Goal: Information Seeking & Learning: Learn about a topic

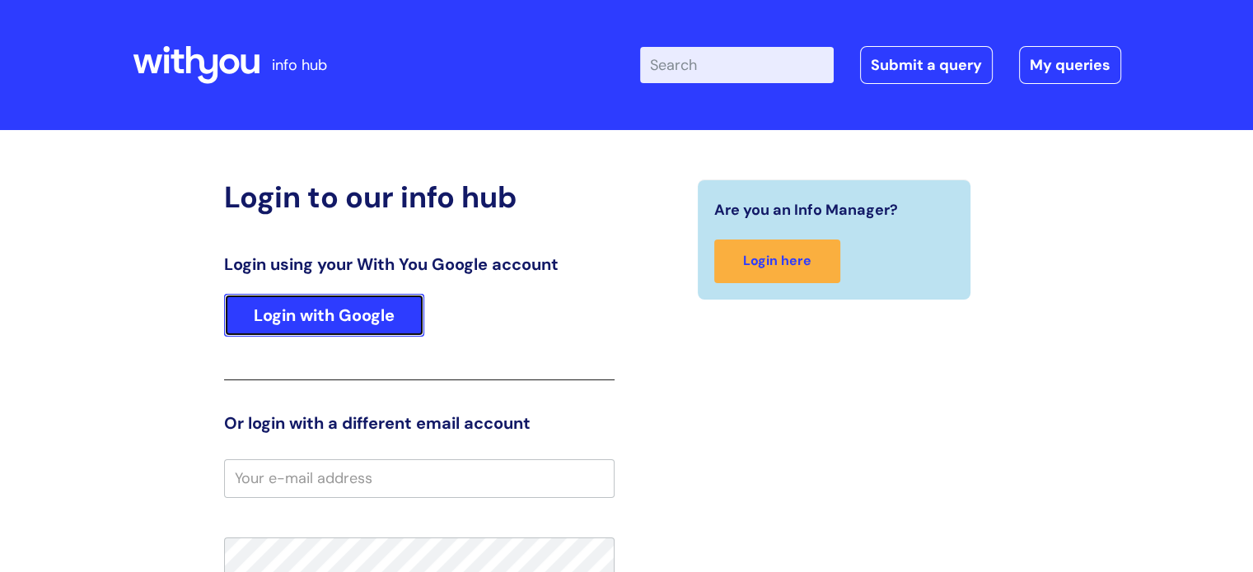
click at [312, 313] on link "Login with Google" at bounding box center [324, 315] width 200 height 43
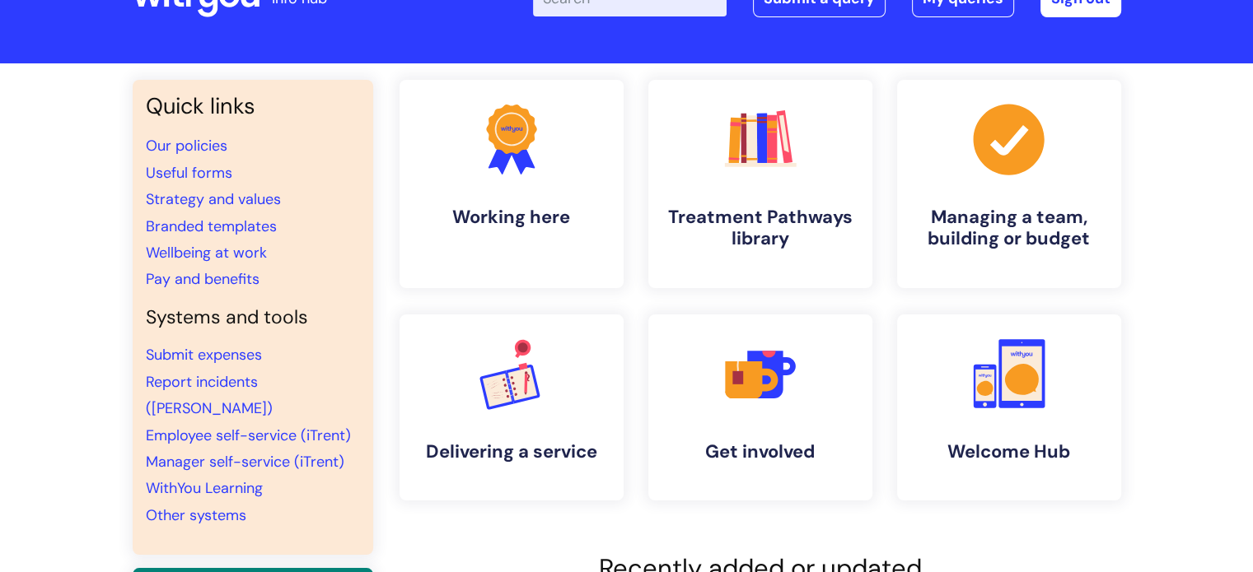
scroll to position [21, 0]
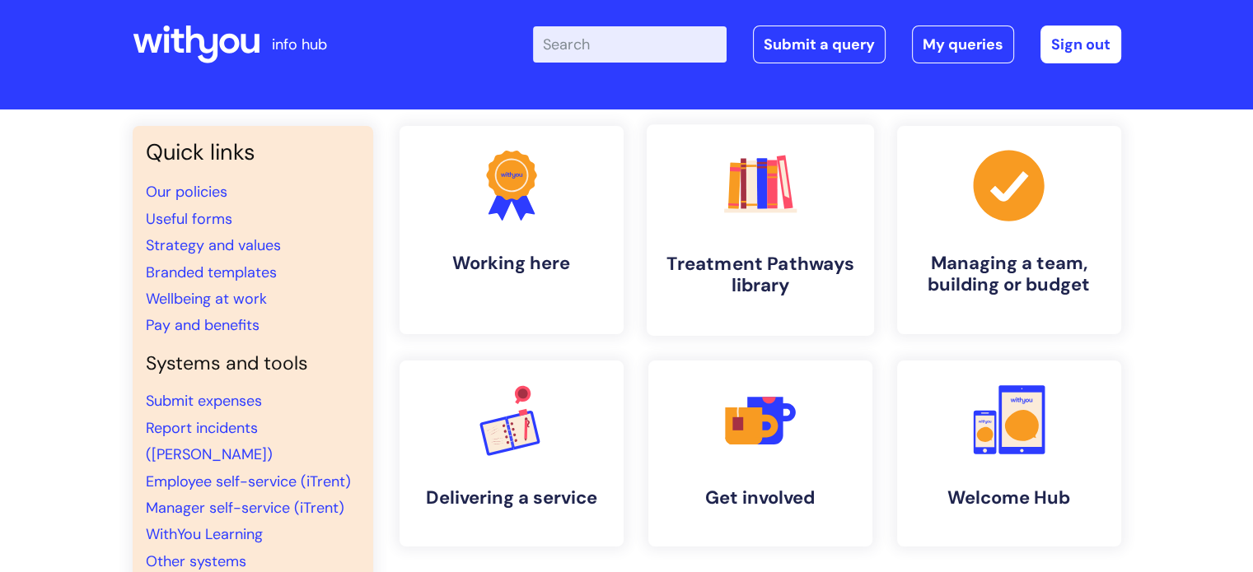
click at [738, 264] on h4 "Treatment Pathways library" at bounding box center [760, 275] width 201 height 44
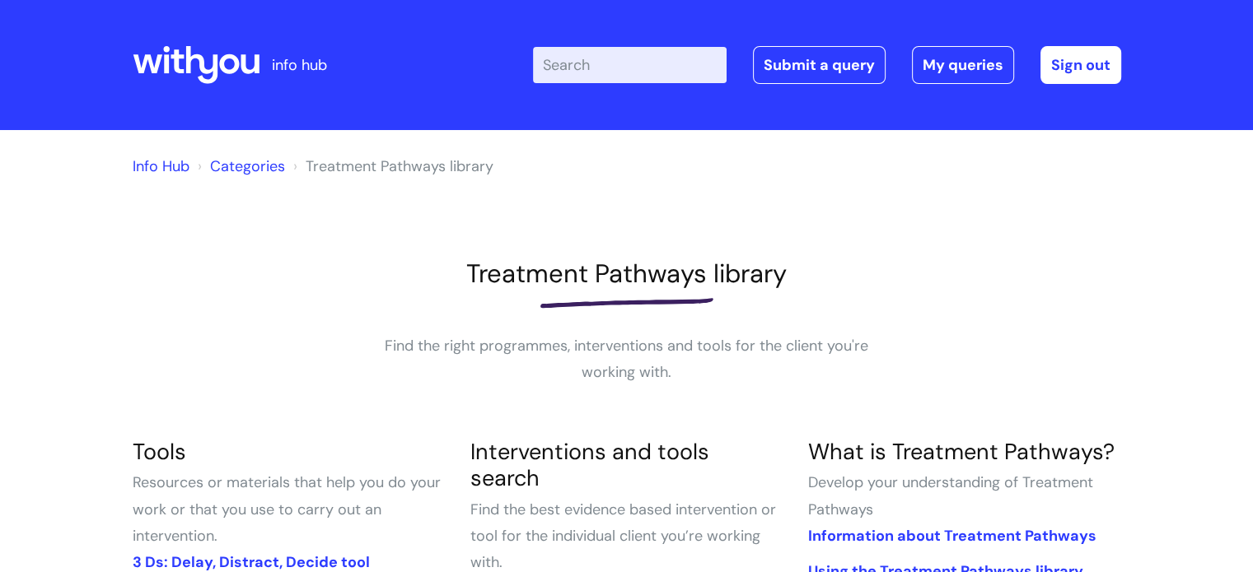
click at [584, 61] on input "Enter your search term here..." at bounding box center [630, 65] width 194 height 36
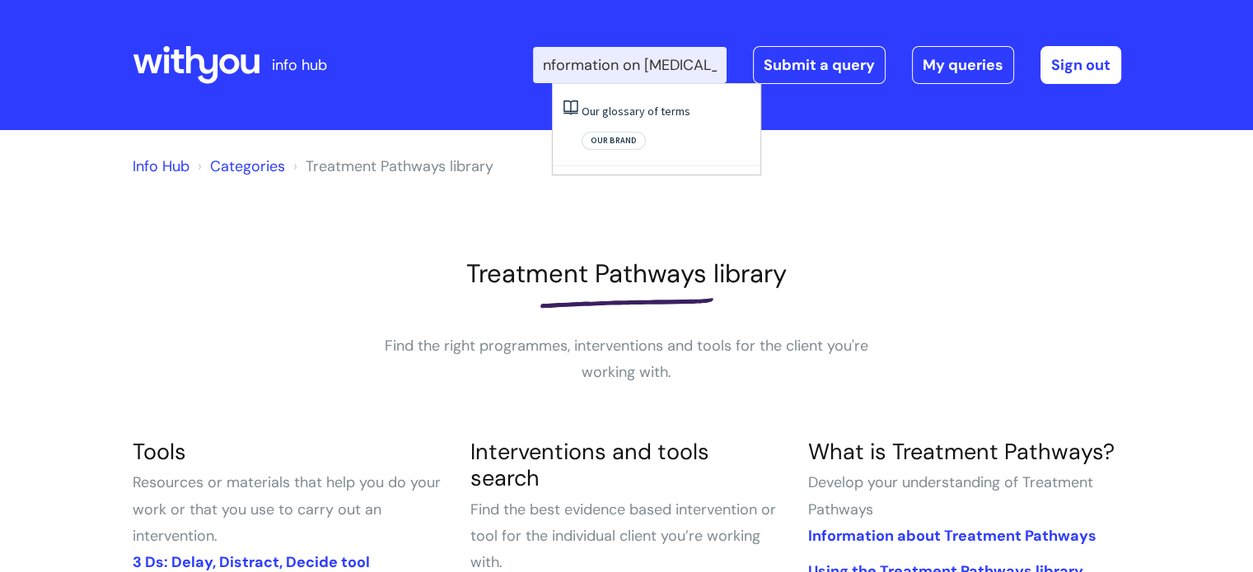
scroll to position [0, 12]
type input "Information on Ketamine"
click button "Search" at bounding box center [0, 0] width 0 height 0
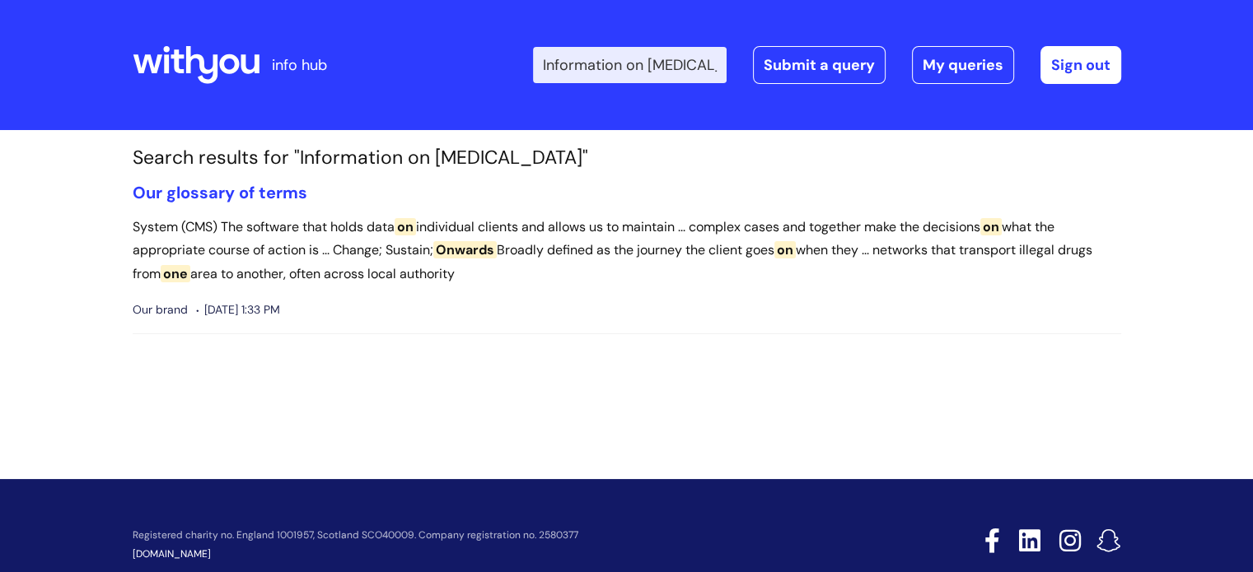
click at [661, 63] on input "Information on Ketamine" at bounding box center [630, 65] width 194 height 36
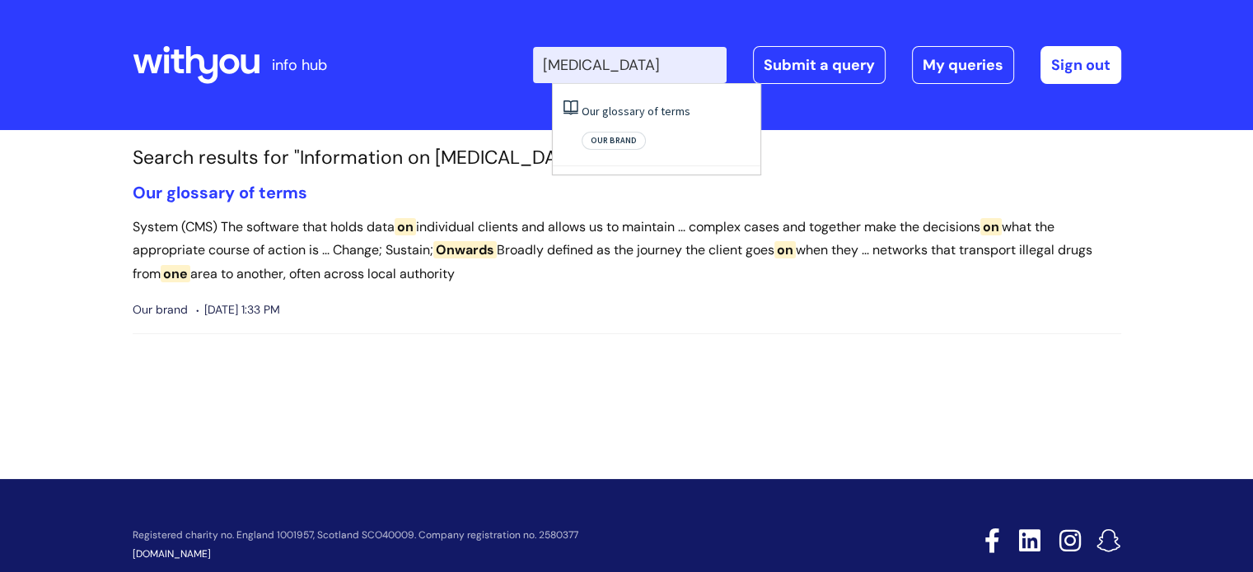
click at [661, 63] on input "Ketamine" at bounding box center [630, 65] width 194 height 36
type input "Ketamine"
click button "Search" at bounding box center [0, 0] width 0 height 0
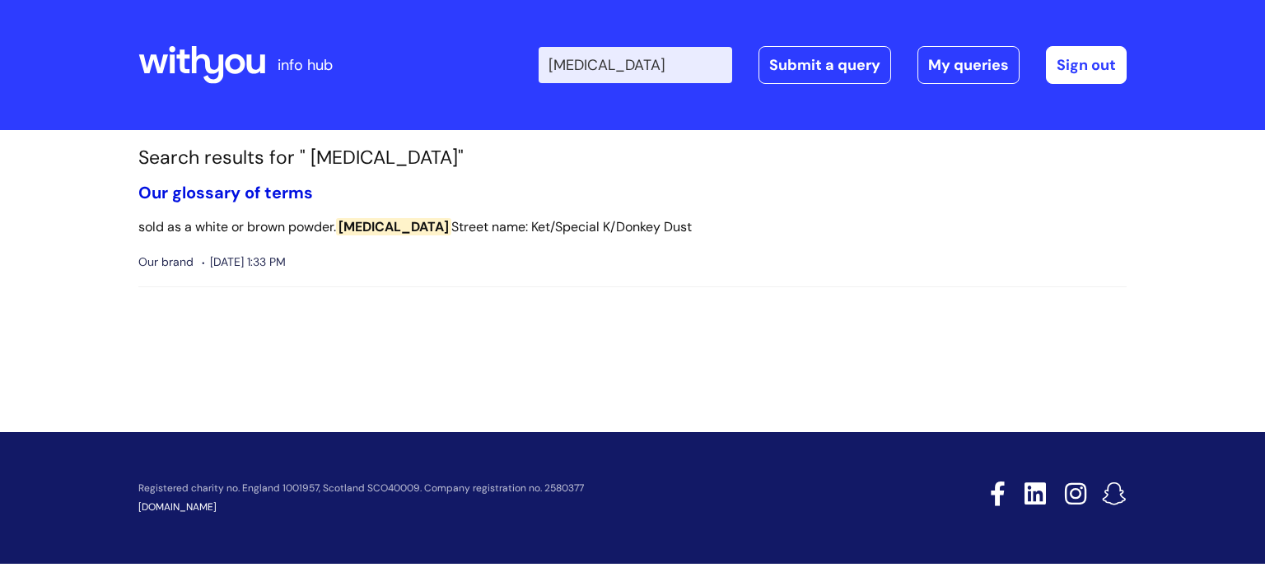
click at [270, 194] on link "Our glossary of terms" at bounding box center [225, 192] width 175 height 21
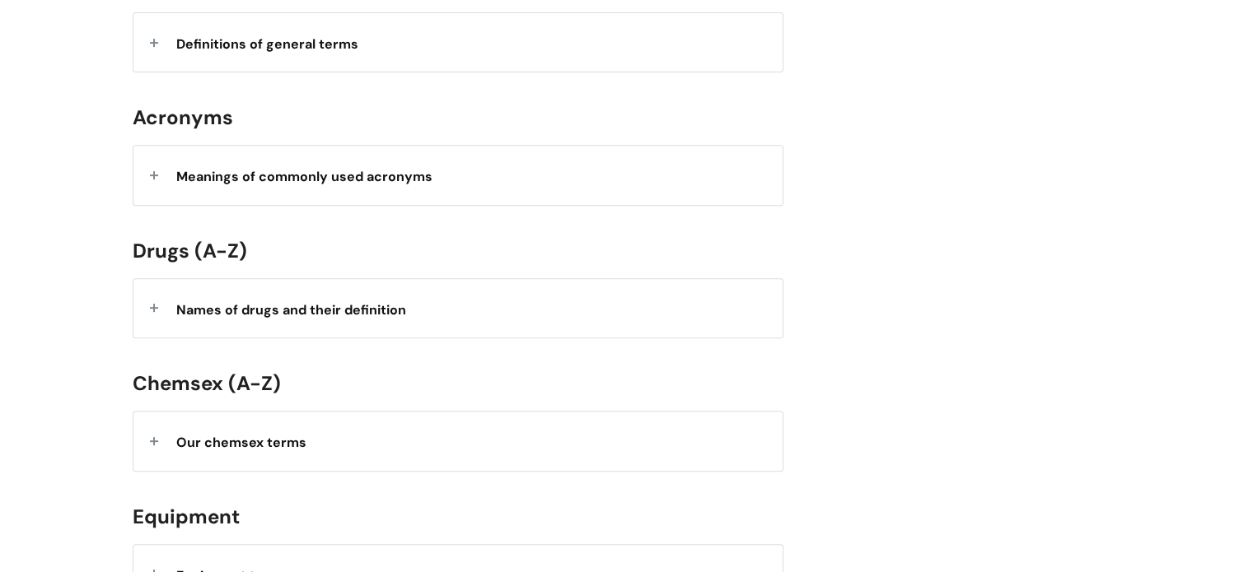
scroll to position [668, 0]
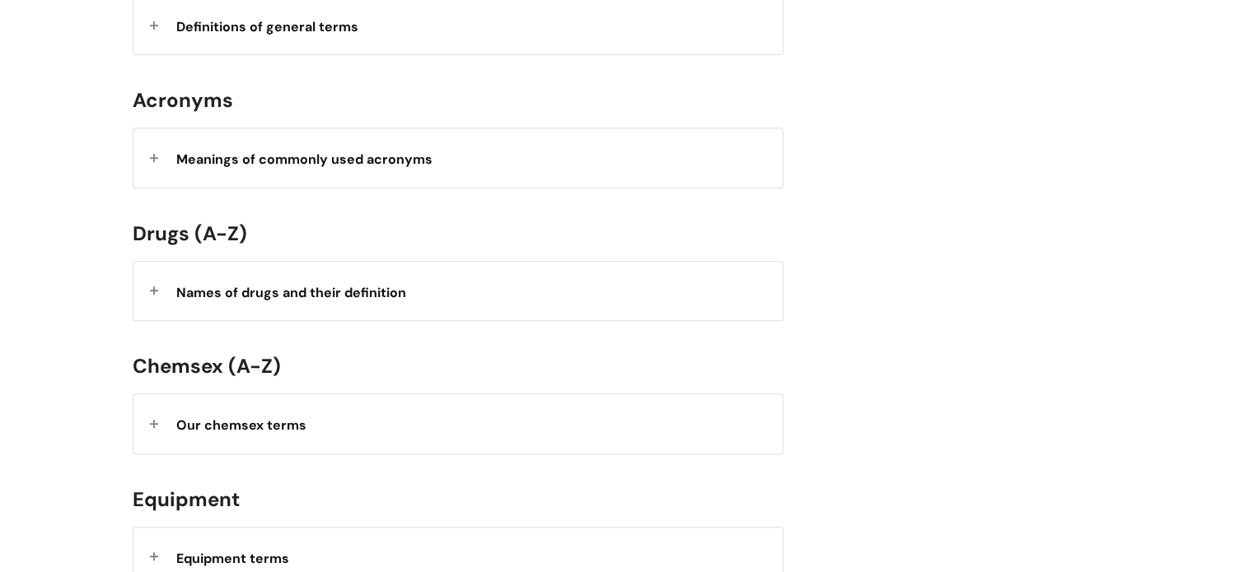
click at [237, 287] on strong "Names of drugs and their definition" at bounding box center [291, 292] width 230 height 17
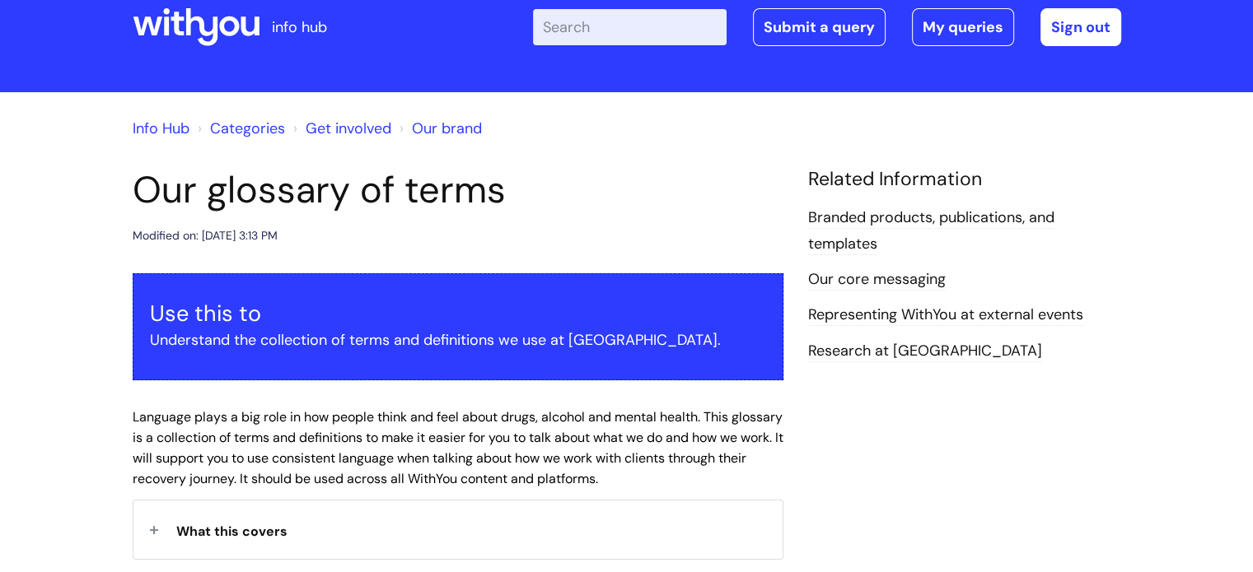
scroll to position [36, 0]
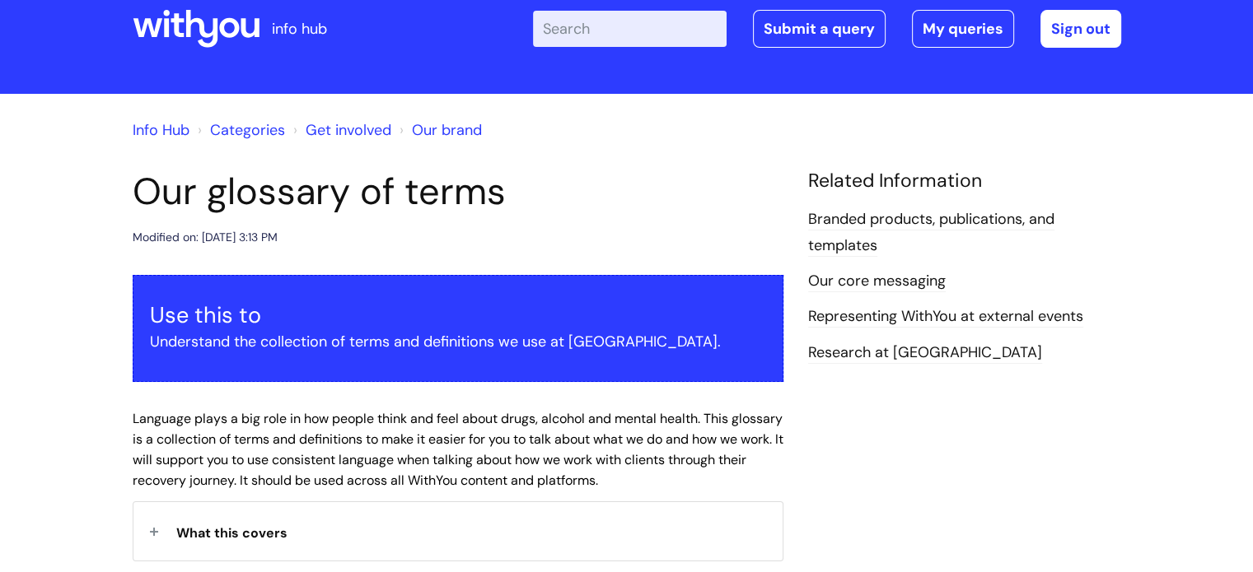
click at [590, 39] on input "Enter your search term here..." at bounding box center [630, 29] width 194 height 36
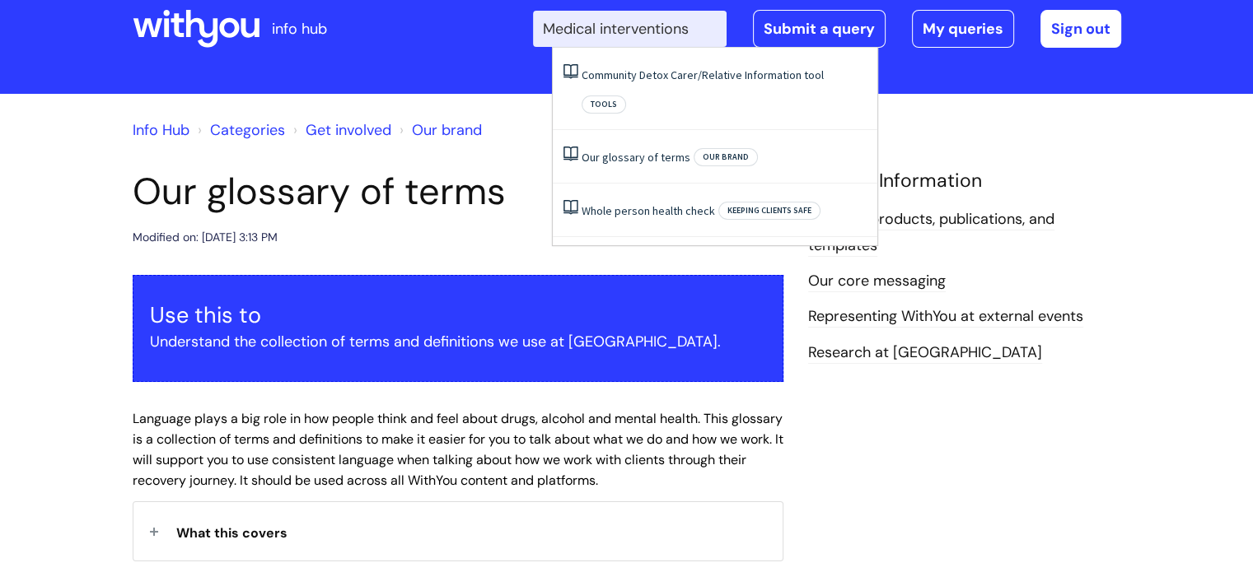
type input "Medical interventions"
click button "Search" at bounding box center [0, 0] width 0 height 0
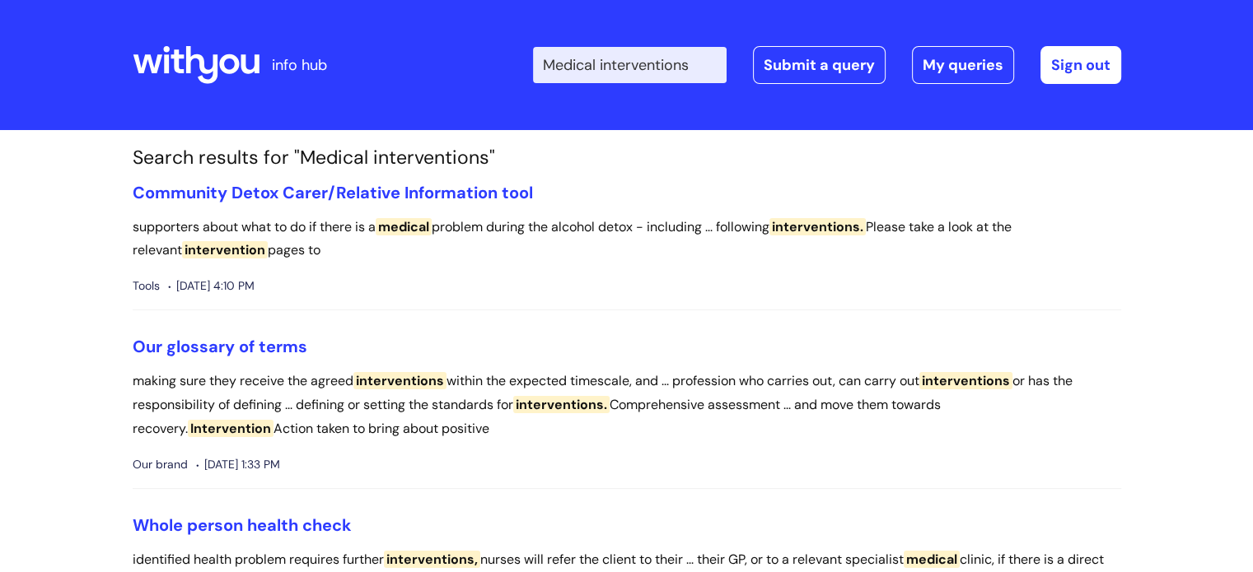
click at [565, 58] on input "Medical interventions" at bounding box center [630, 65] width 194 height 36
type input "Alcohol Medical interventions"
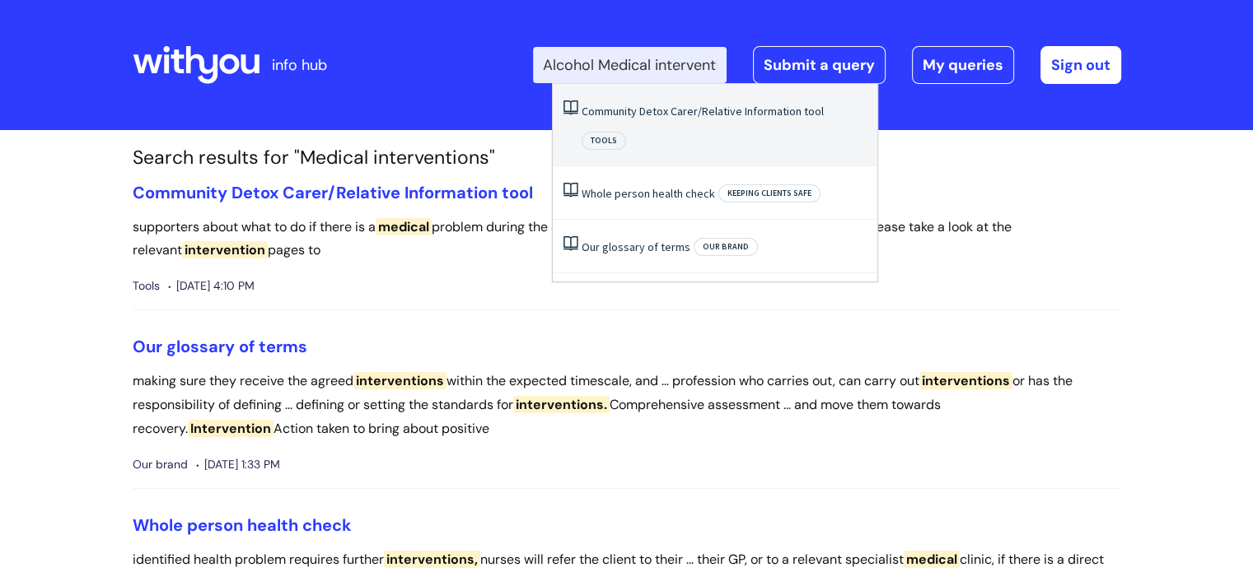
click at [626, 116] on link "Community Detox Carer/Relative Information tool" at bounding box center [703, 111] width 242 height 15
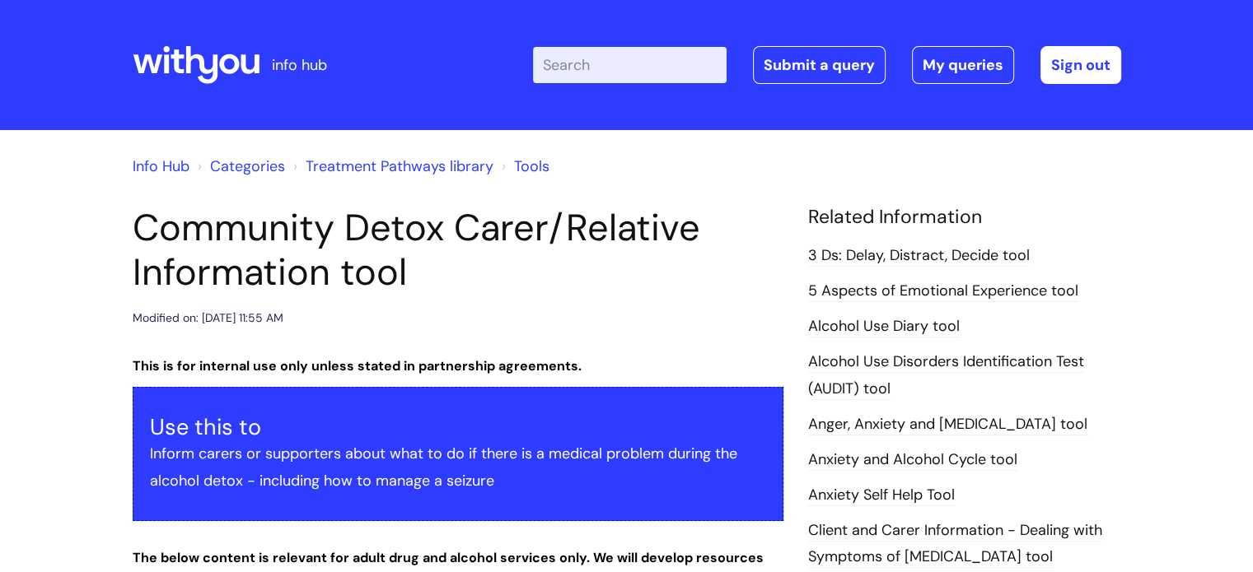
click at [404, 166] on link "Treatment Pathways library" at bounding box center [400, 166] width 188 height 20
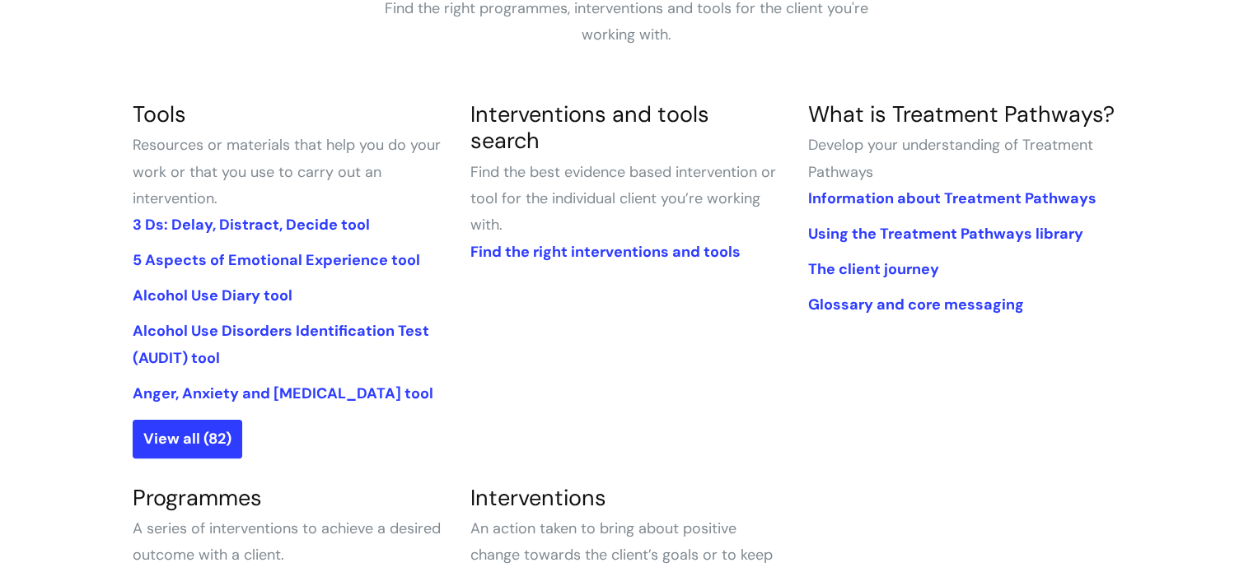
scroll to position [343, 0]
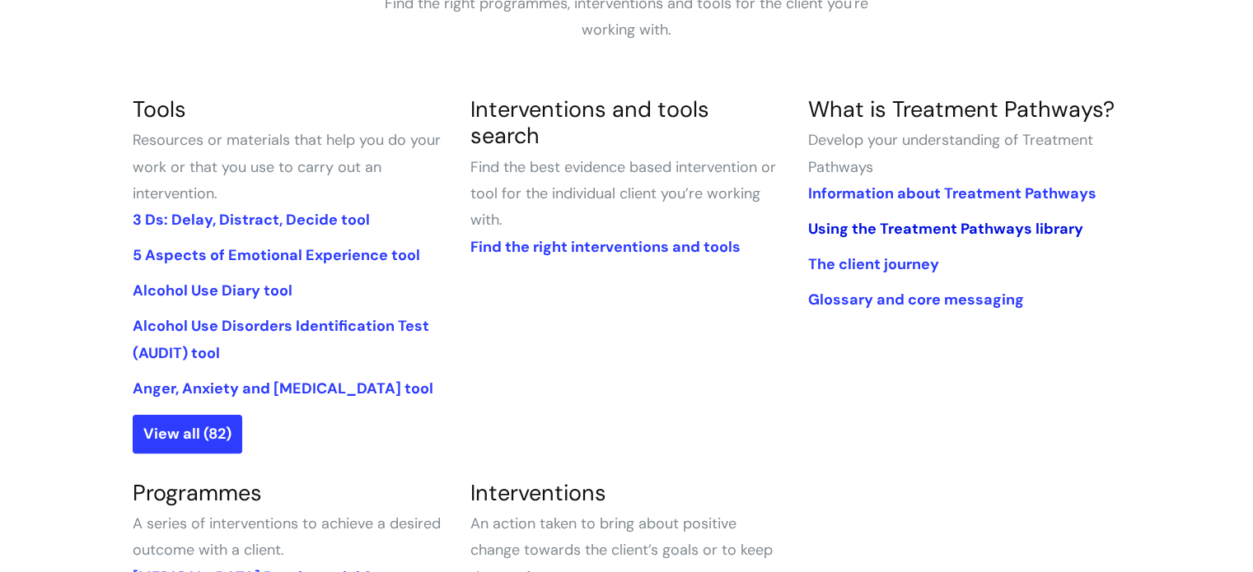
click at [940, 231] on link "Using the Treatment Pathways library" at bounding box center [944, 229] width 275 height 20
